Goal: Navigation & Orientation: Find specific page/section

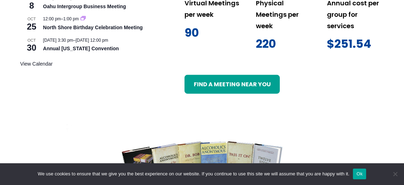
scroll to position [476, 0]
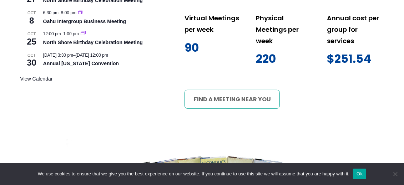
click at [246, 90] on link "Find a meeting near you" at bounding box center [232, 99] width 95 height 19
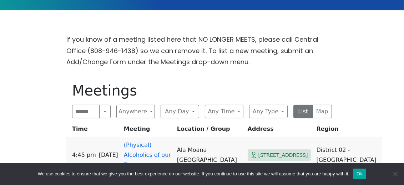
scroll to position [238, 0]
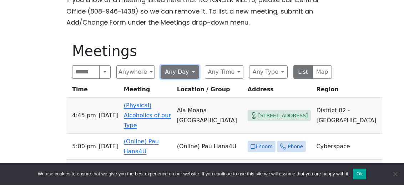
click at [192, 65] on button "Any Day" at bounding box center [180, 72] width 39 height 14
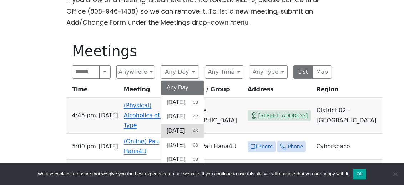
click at [194, 124] on button "Tuesday 43" at bounding box center [182, 131] width 43 height 14
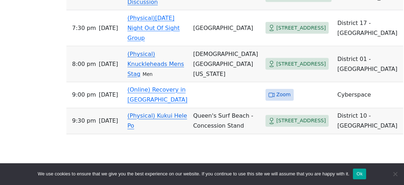
scroll to position [1478, 0]
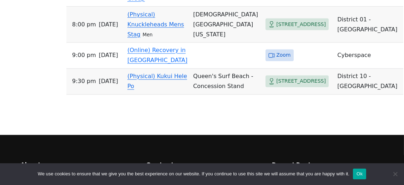
click at [174, 38] on link "(Physical) Knuckleheads Mens Stag" at bounding box center [156, 24] width 57 height 27
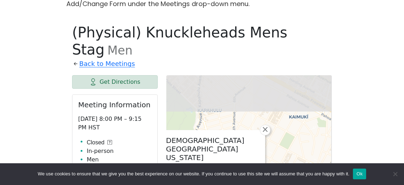
scroll to position [296, 0]
